Goal: Task Accomplishment & Management: Use online tool/utility

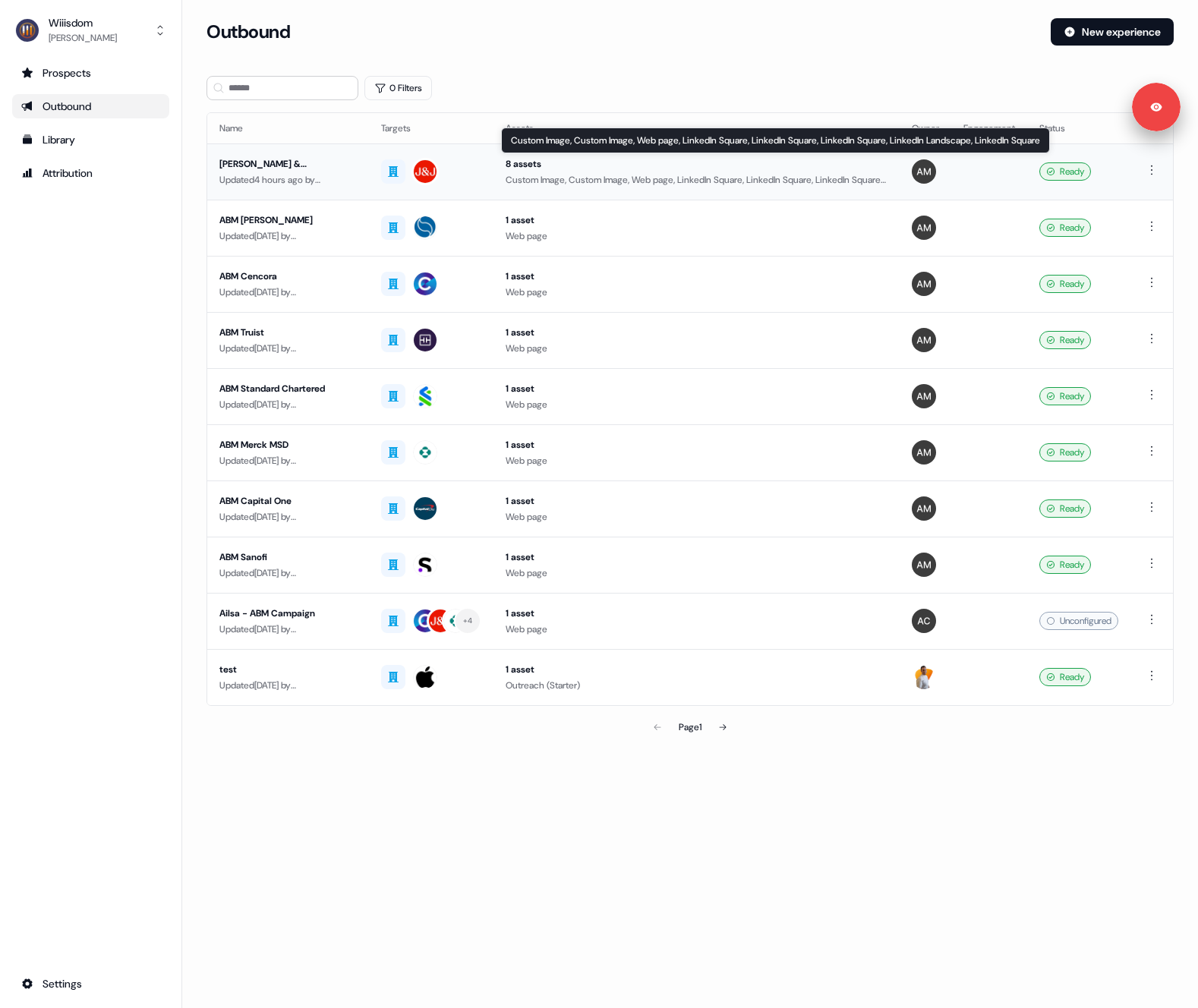
click at [546, 170] on div "8 assets" at bounding box center [696, 163] width 382 height 15
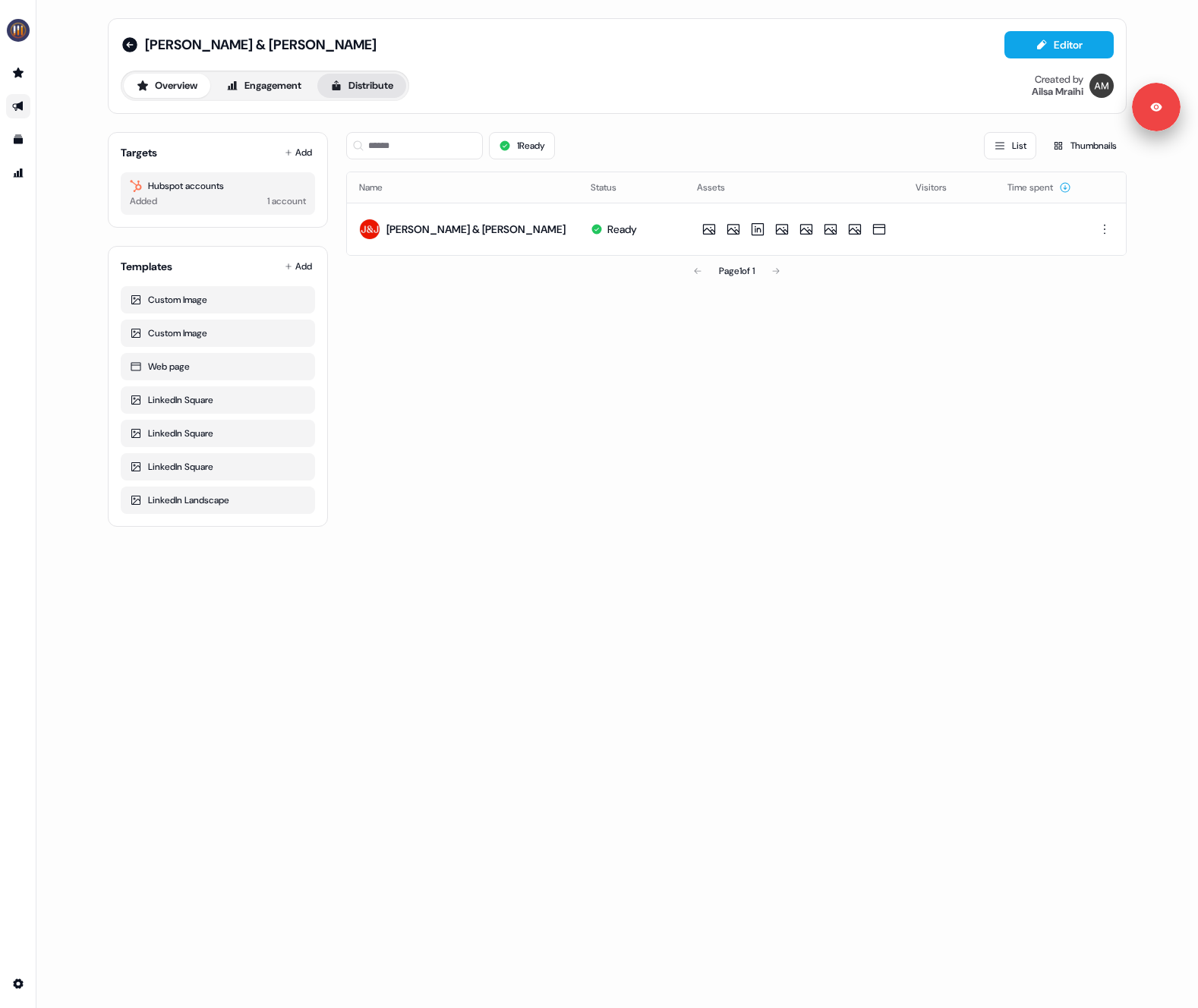
click at [396, 93] on button "Distribute" at bounding box center [361, 86] width 89 height 24
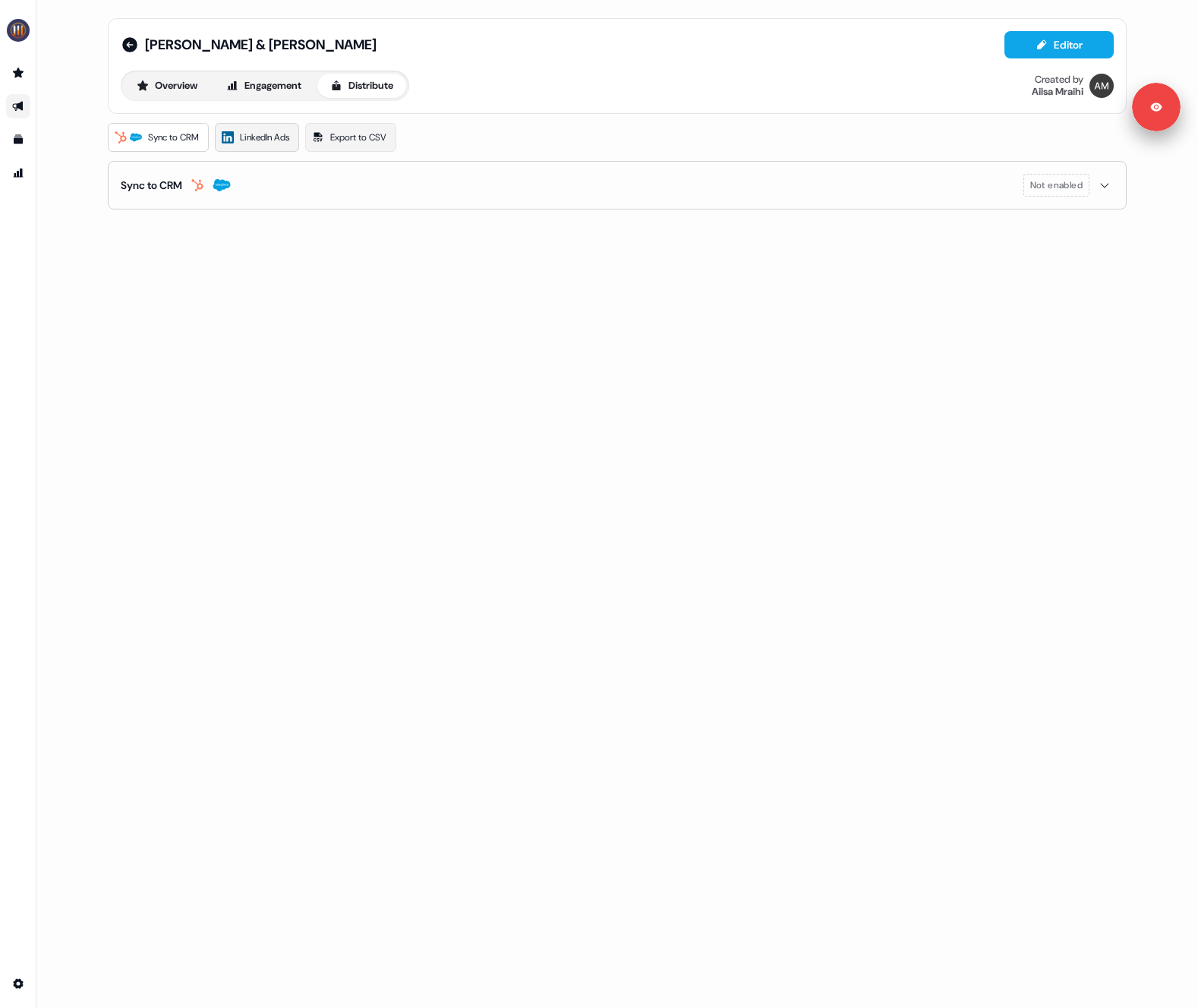
click at [257, 142] on span "LinkedIn Ads" at bounding box center [264, 136] width 49 height 15
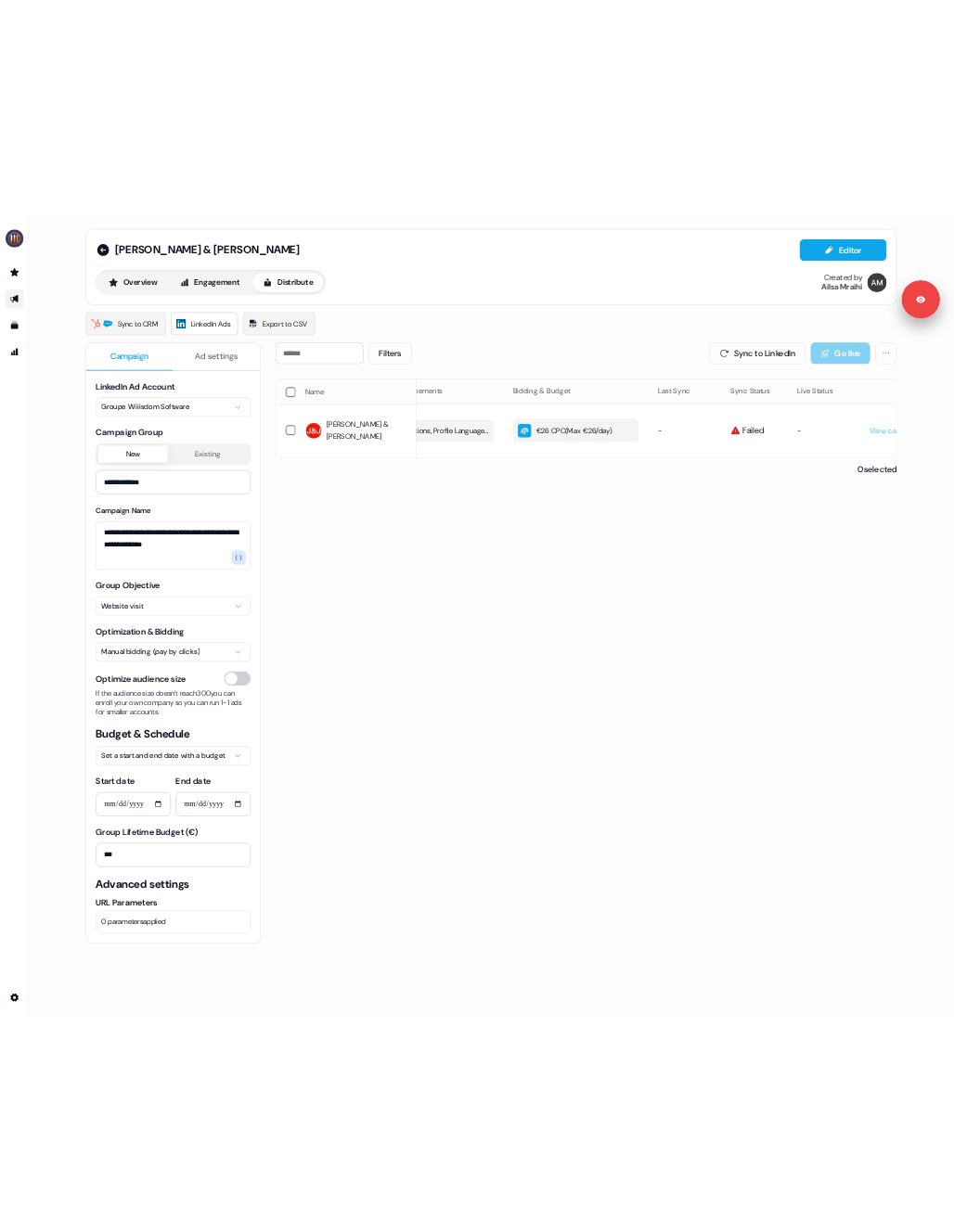
scroll to position [0, 525]
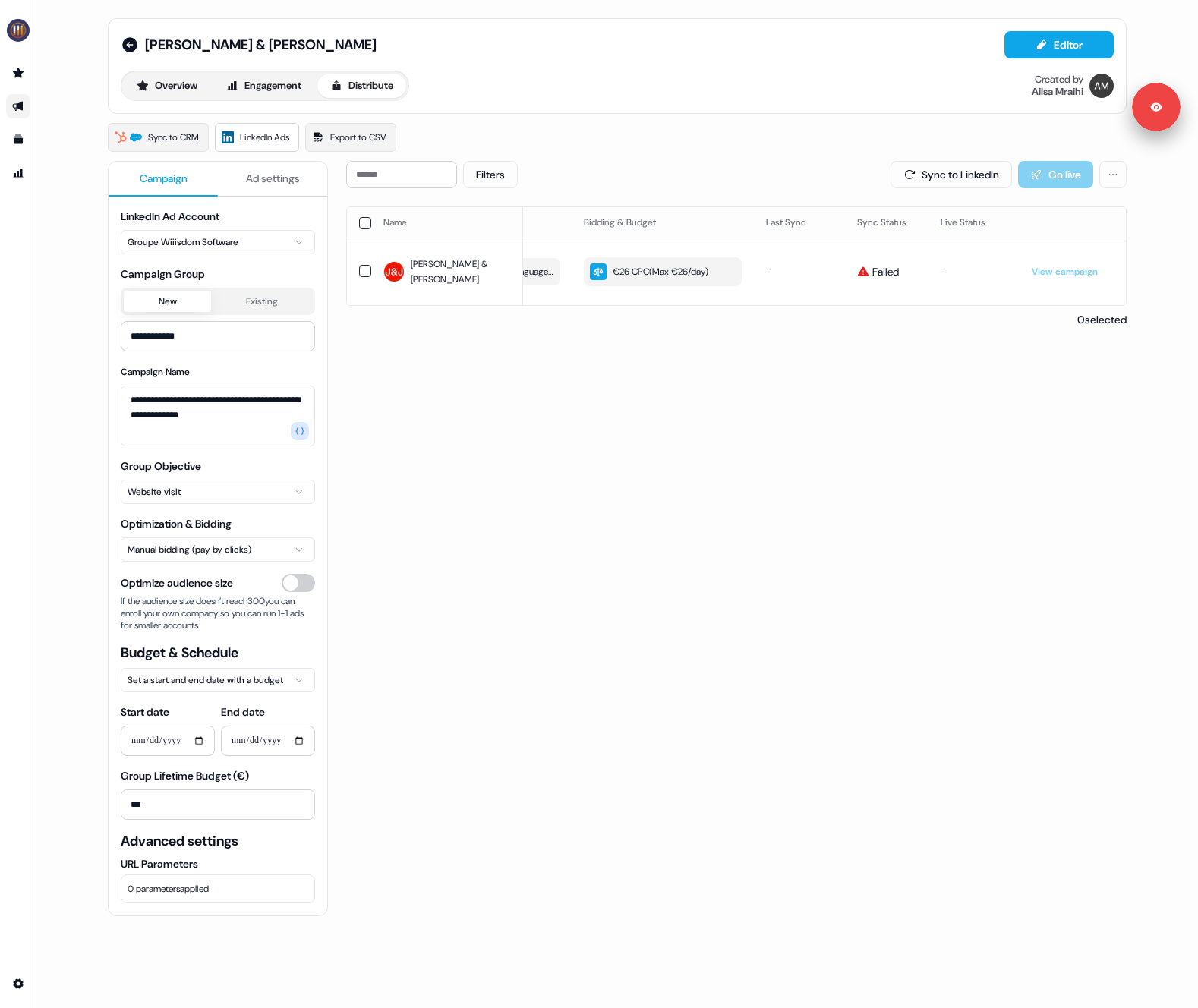
click at [286, 180] on span "Ad settings" at bounding box center [272, 178] width 54 height 15
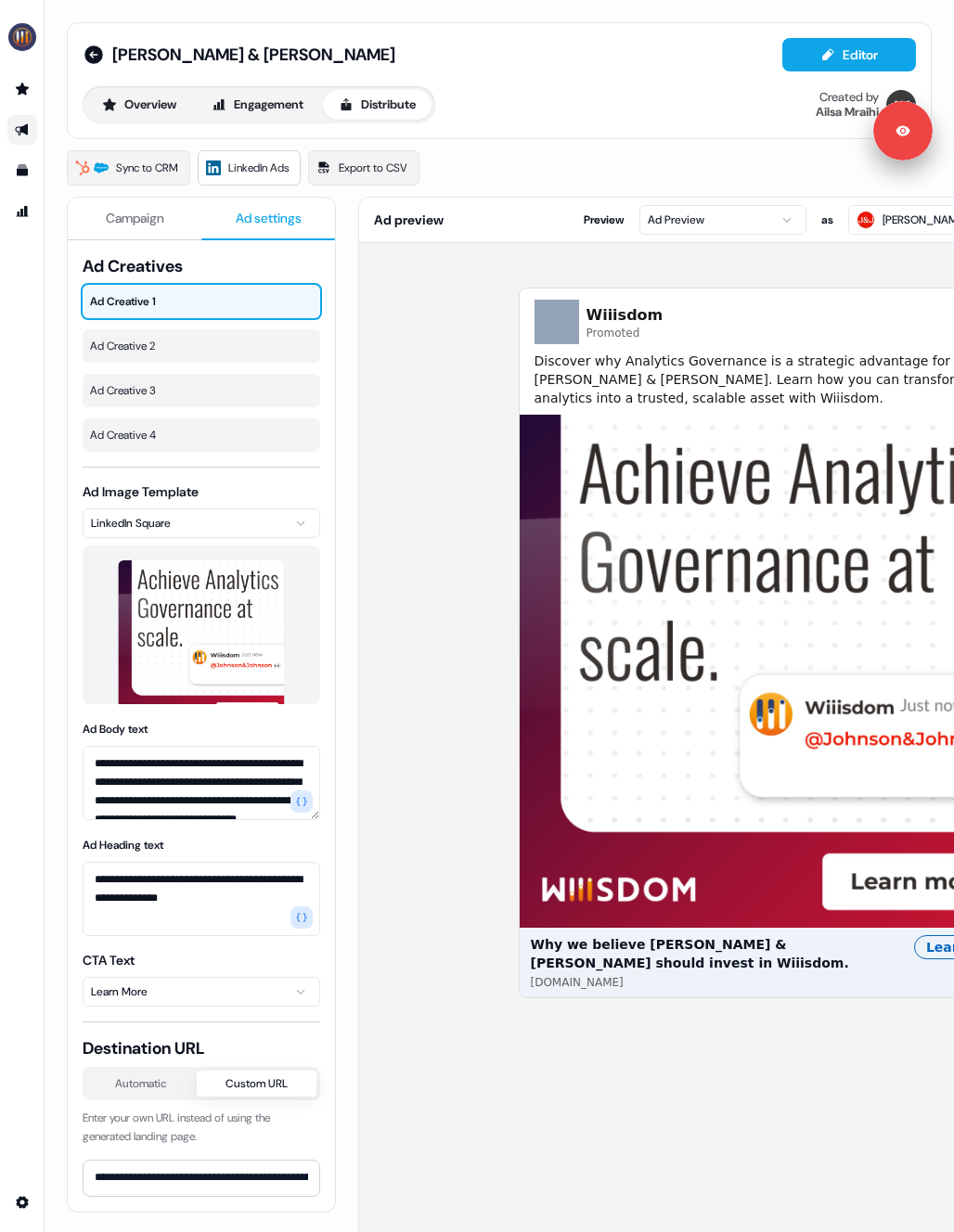
click at [168, 222] on button "Campaign" at bounding box center [134, 219] width 133 height 43
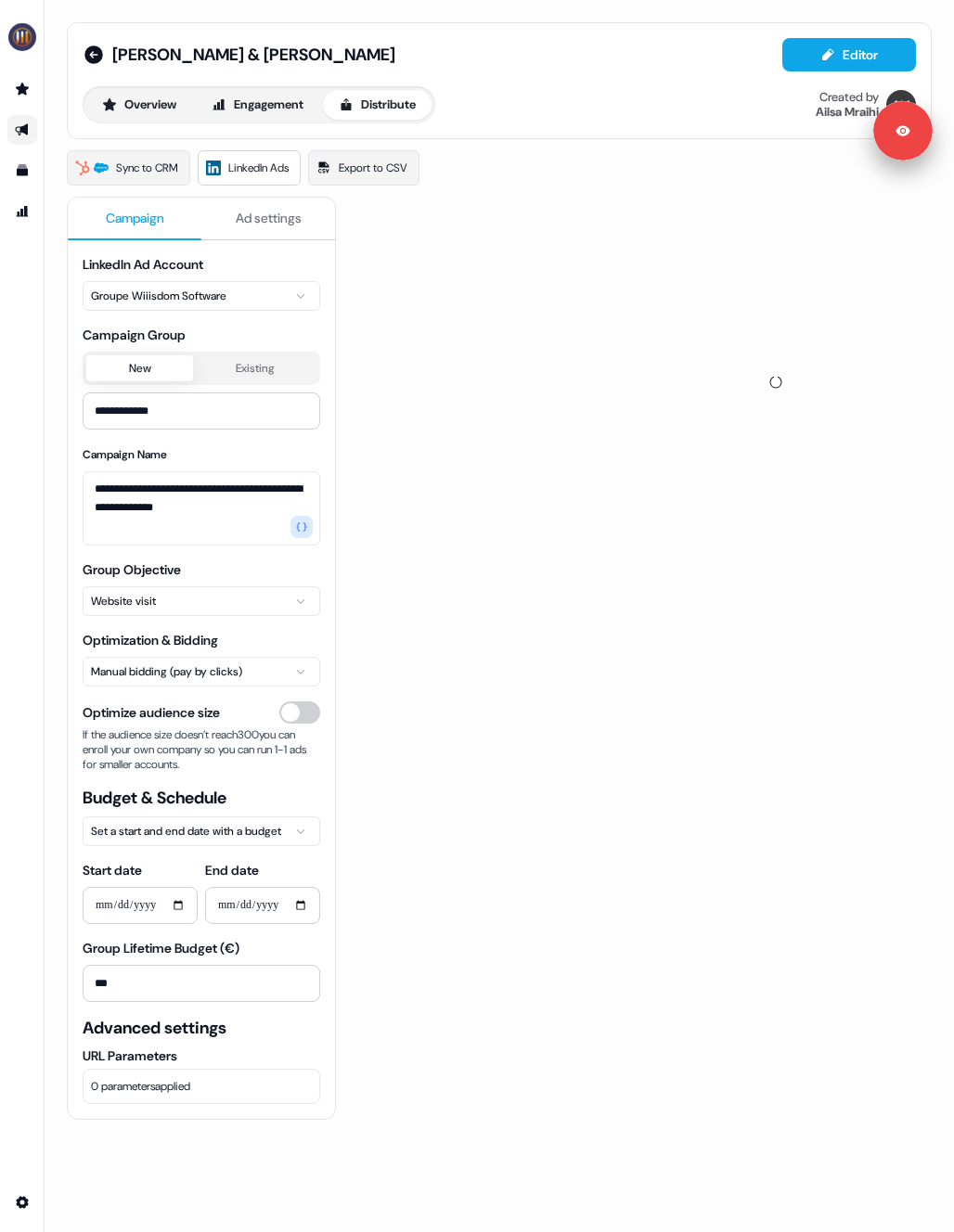
click at [168, 222] on button "Campaign" at bounding box center [134, 219] width 133 height 43
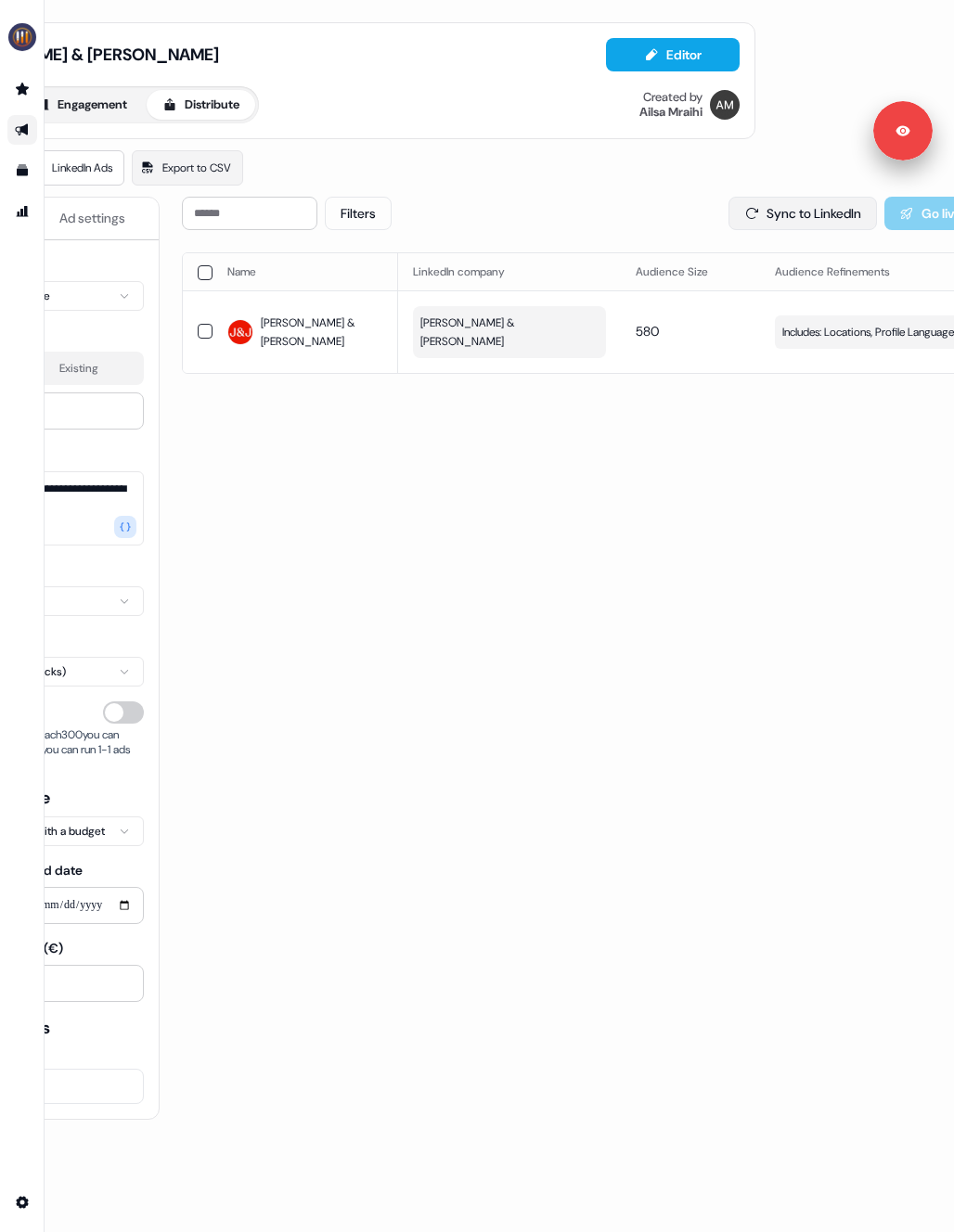
scroll to position [0, 245]
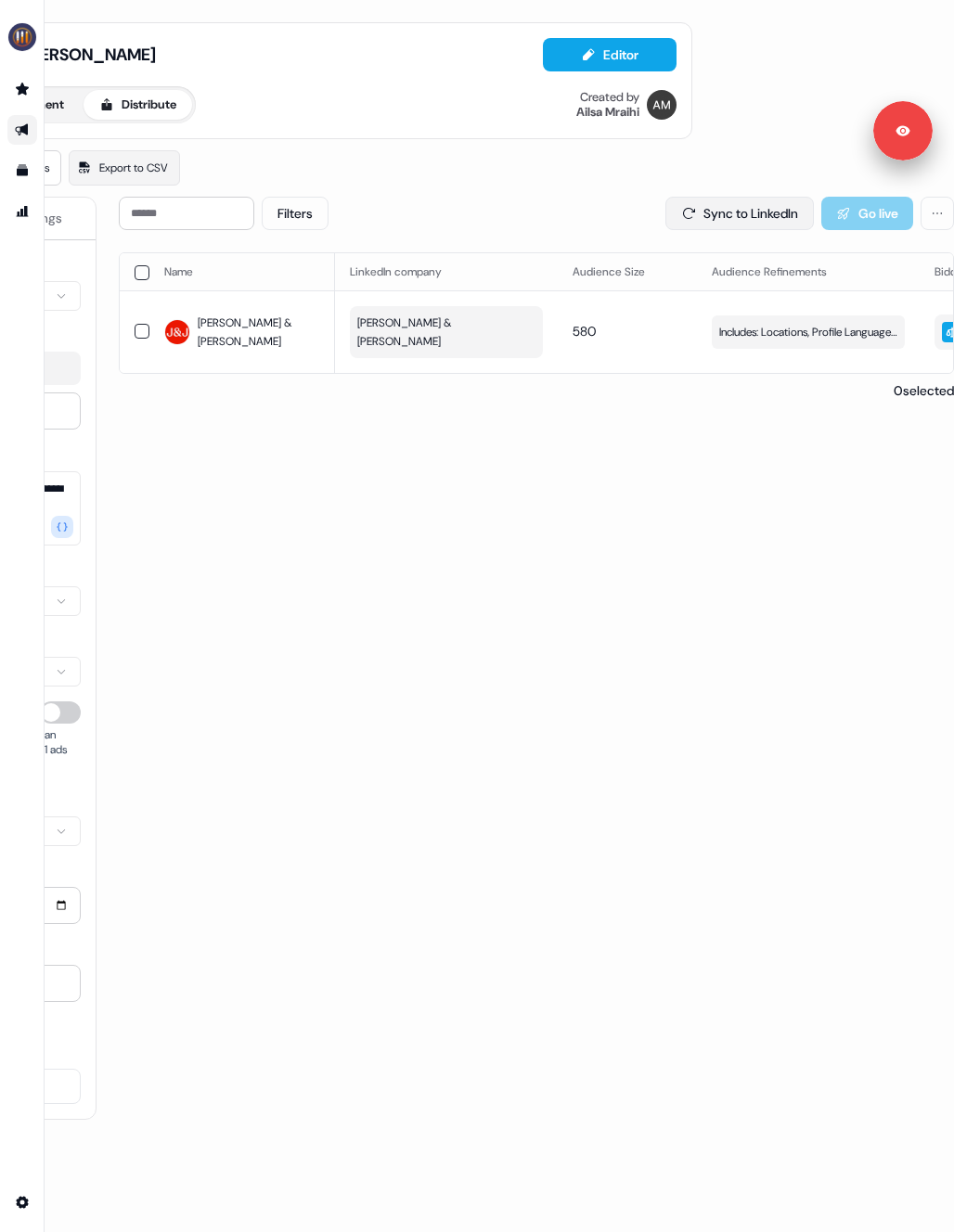
click at [724, 216] on button "Sync to LinkedIn" at bounding box center [739, 213] width 149 height 34
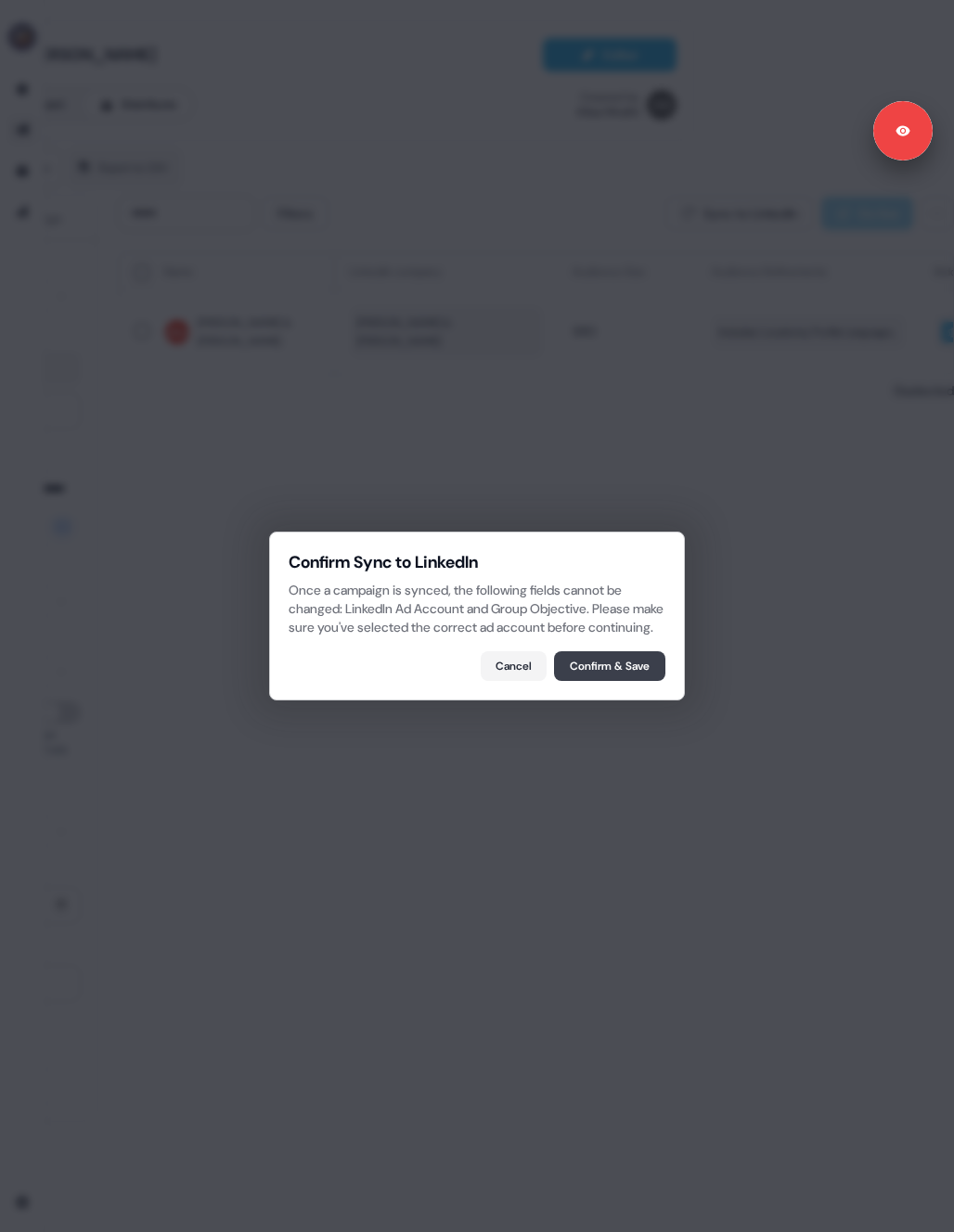
click at [655, 669] on button "Confirm & Save" at bounding box center [610, 665] width 111 height 30
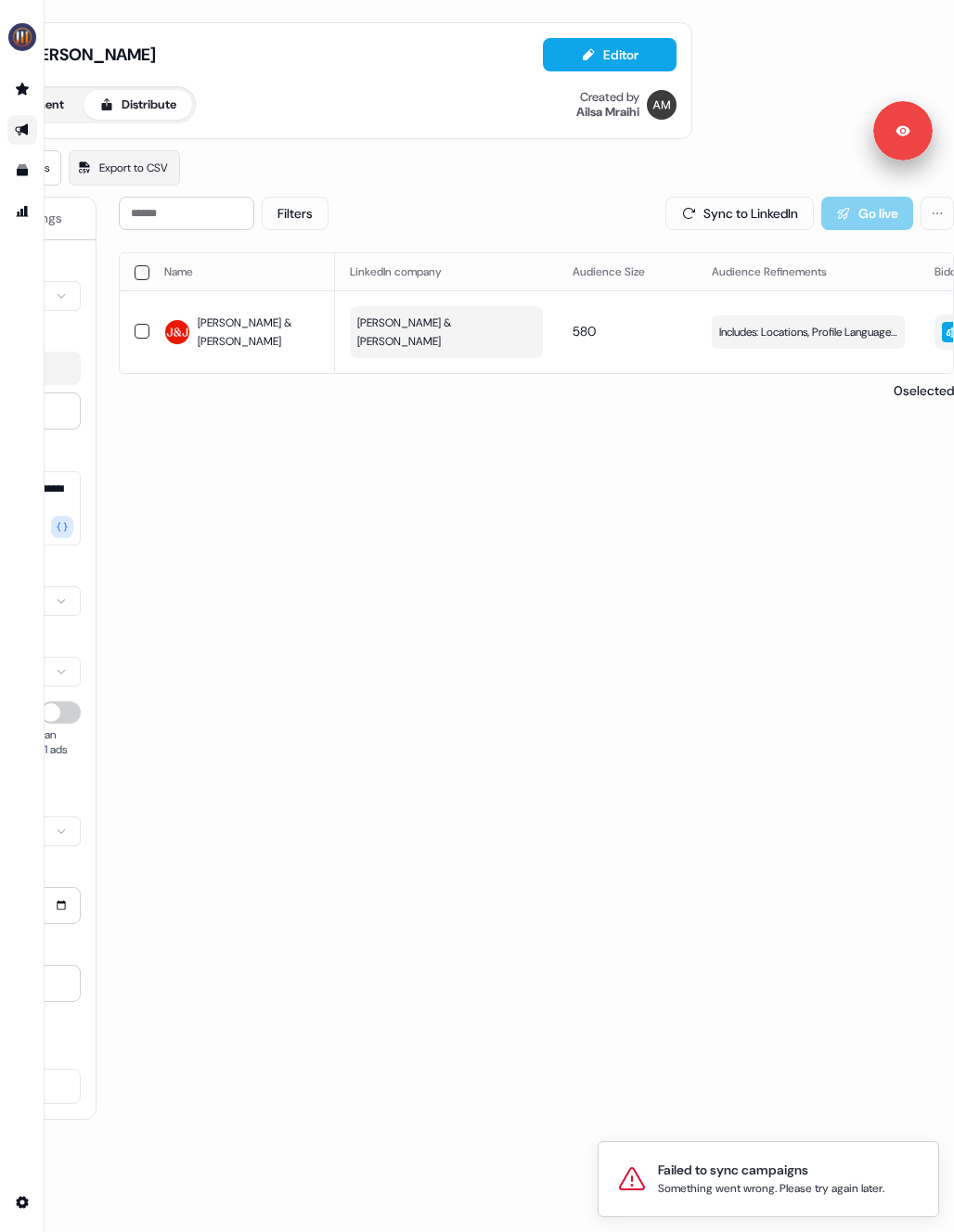
click at [225, 45] on div "ABM Johnson & Johnson Editor" at bounding box center [259, 55] width 833 height 34
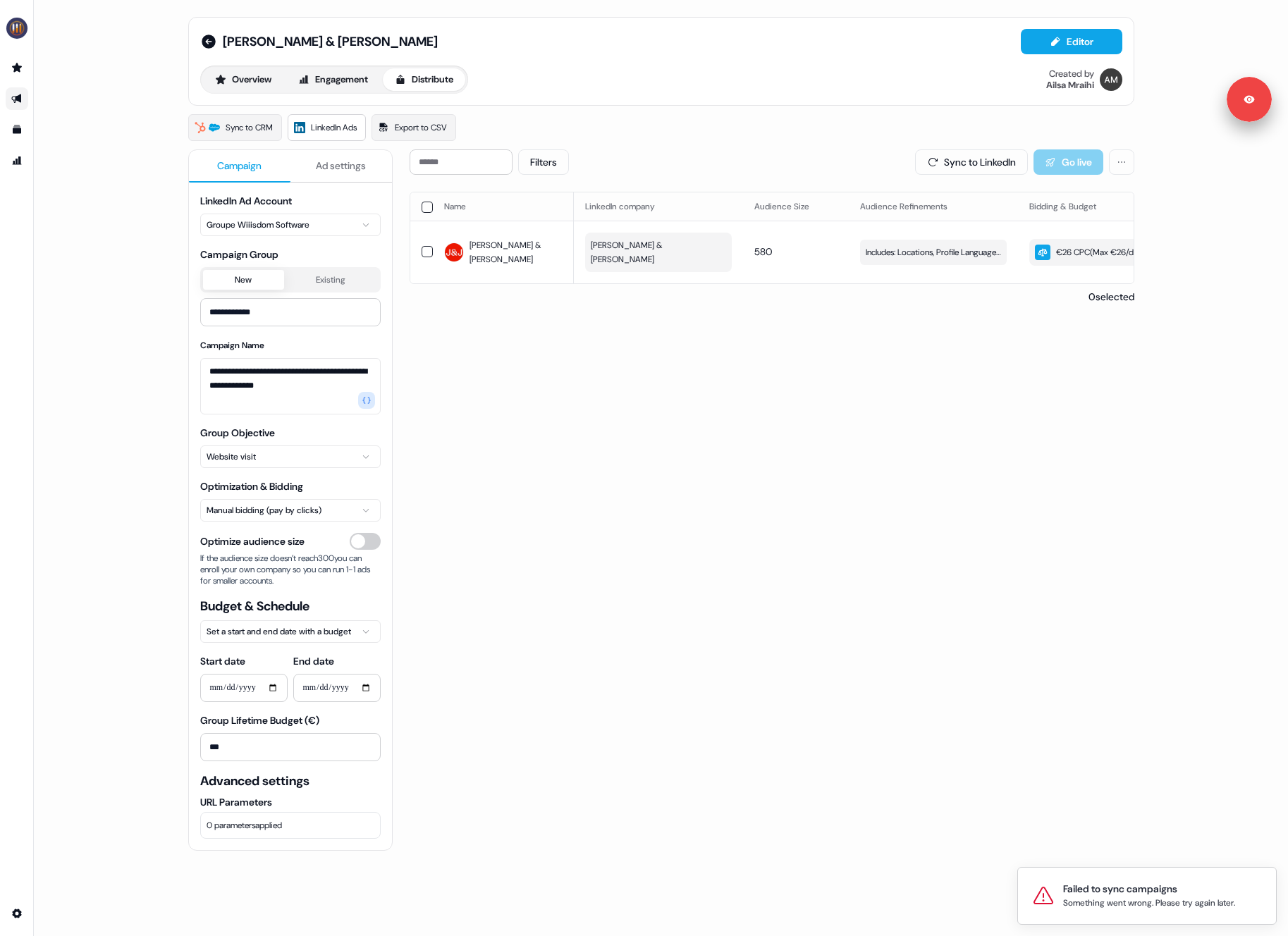
scroll to position [0, 0]
click at [206, 42] on icon at bounding box center [208, 41] width 17 height 17
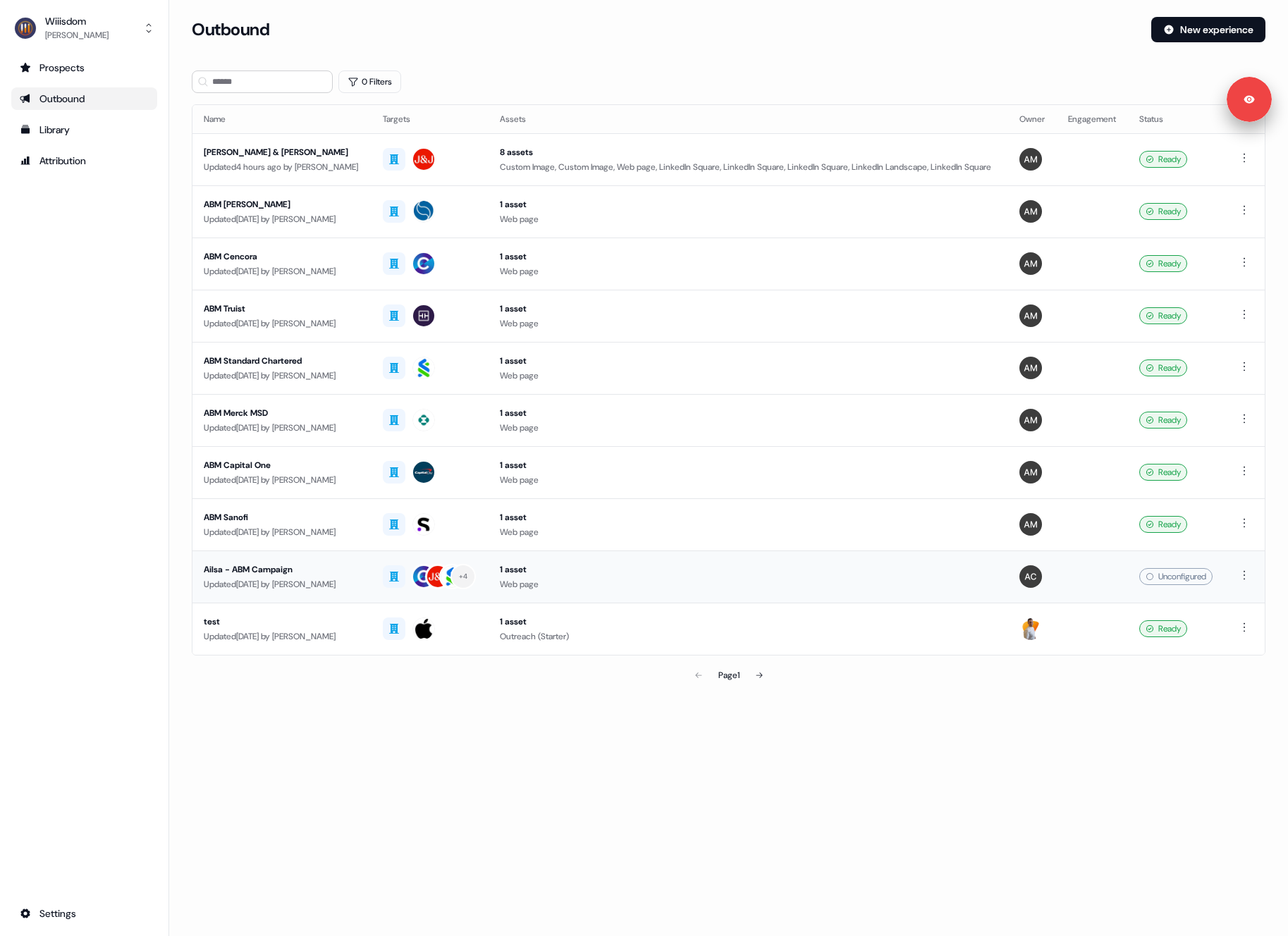
click at [323, 586] on div "Updated [DATE] by [PERSON_NAME]" at bounding box center [282, 583] width 157 height 14
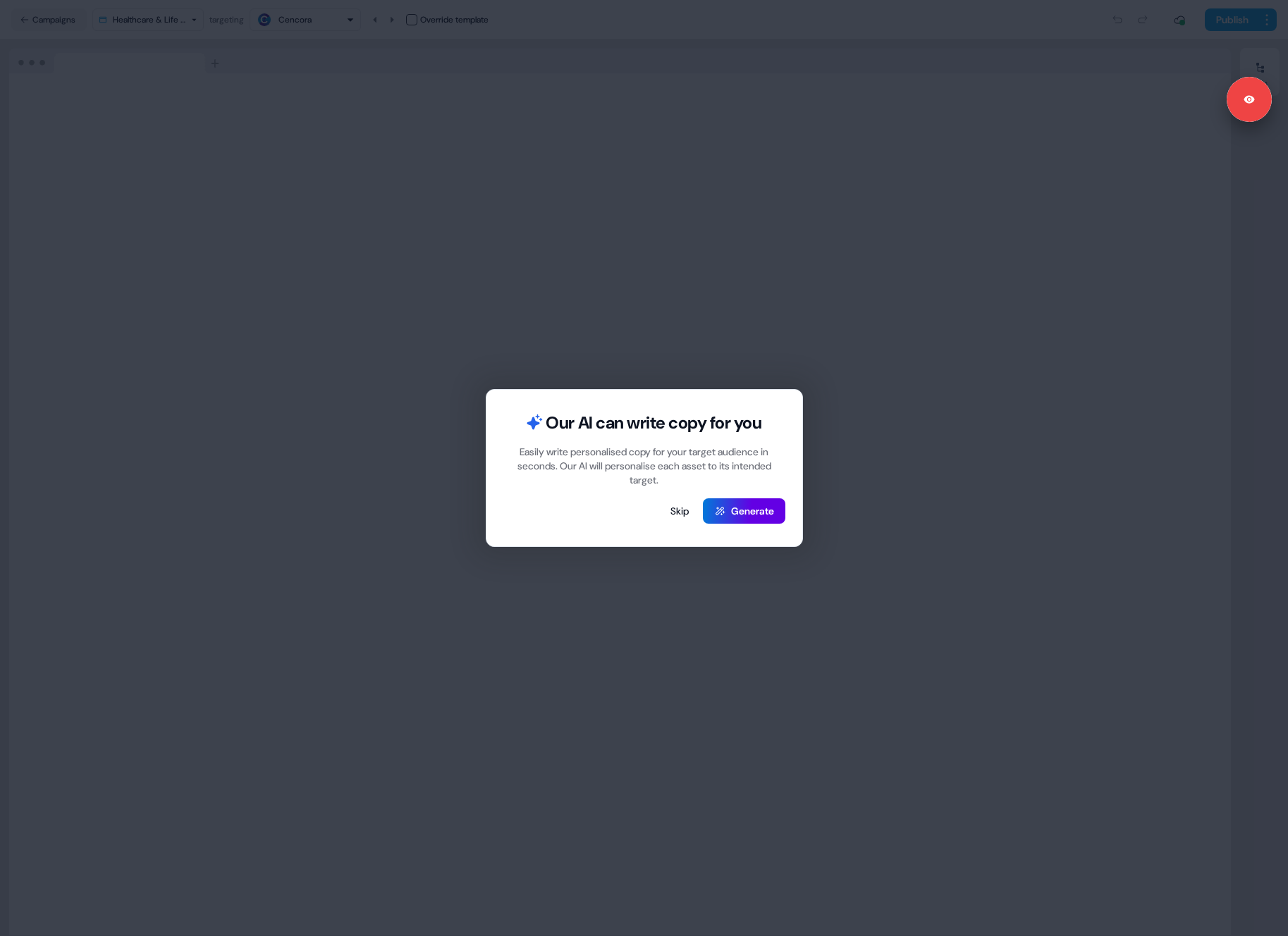
click at [71, 39] on div "Our AI can write copy for you Easily write personalised copy for your target au…" at bounding box center [644, 468] width 1288 height 936
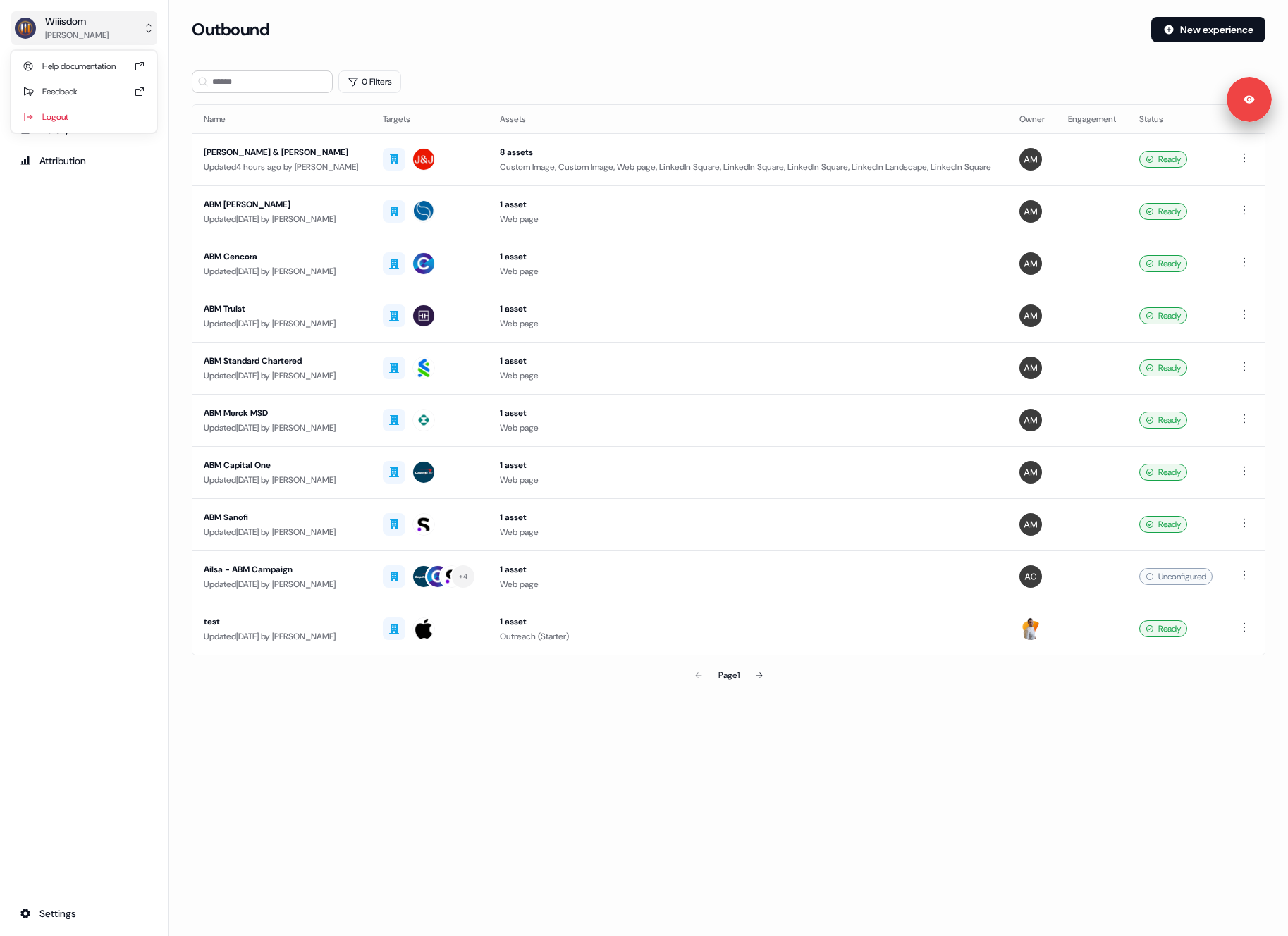
click at [68, 23] on div "Wiiisdom" at bounding box center [76, 20] width 63 height 14
click at [98, 118] on div "Logout" at bounding box center [84, 117] width 134 height 25
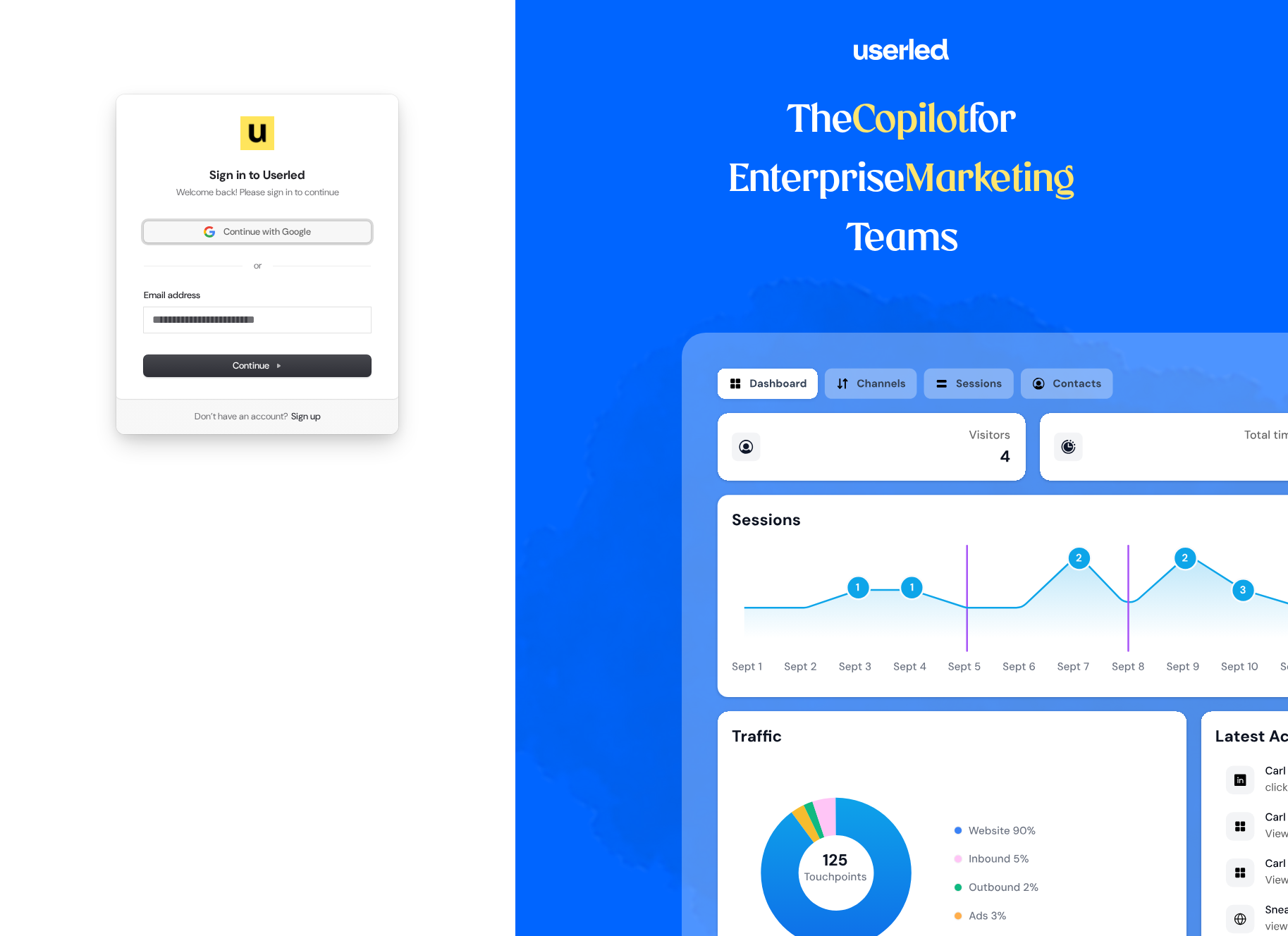
click at [224, 232] on span "Continue with Google" at bounding box center [267, 232] width 87 height 12
